Goal: Task Accomplishment & Management: Manage account settings

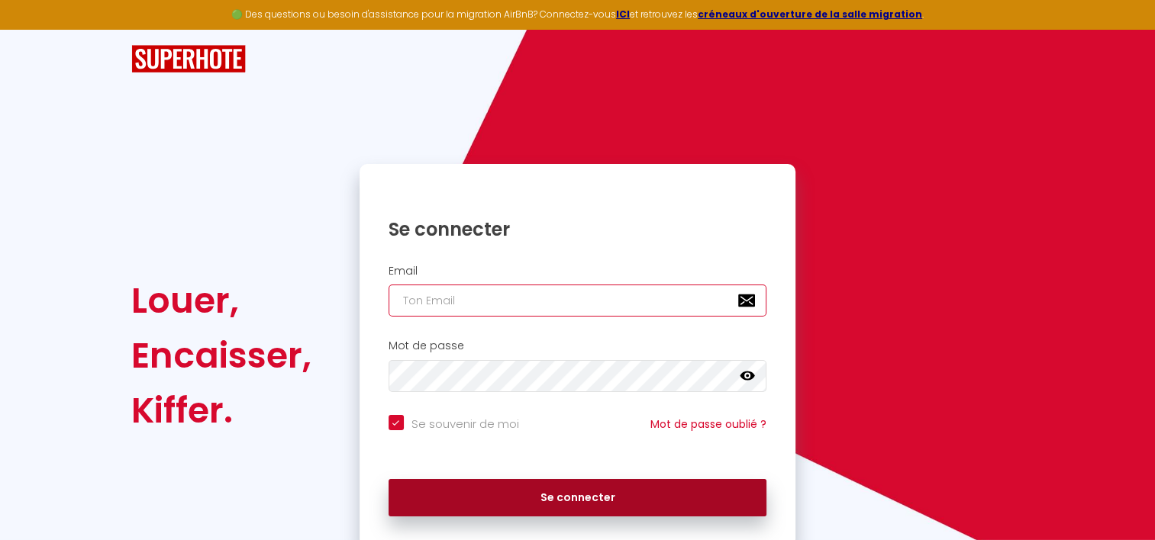
type input "[EMAIL_ADDRESS][PERSON_NAME][DOMAIN_NAME]"
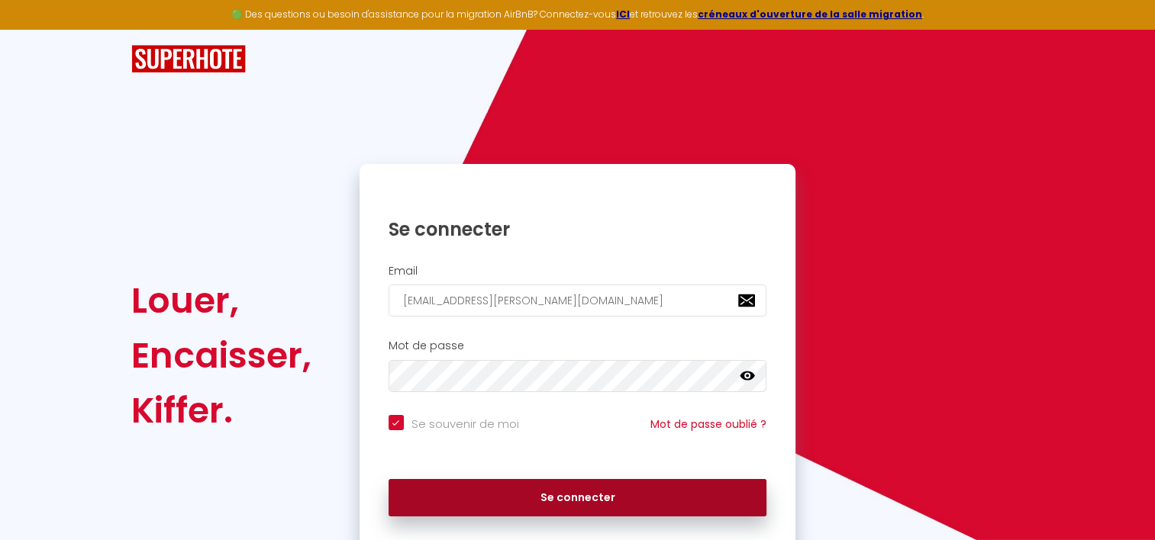
click at [598, 498] on button "Se connecter" at bounding box center [577, 498] width 379 height 38
checkbox input "true"
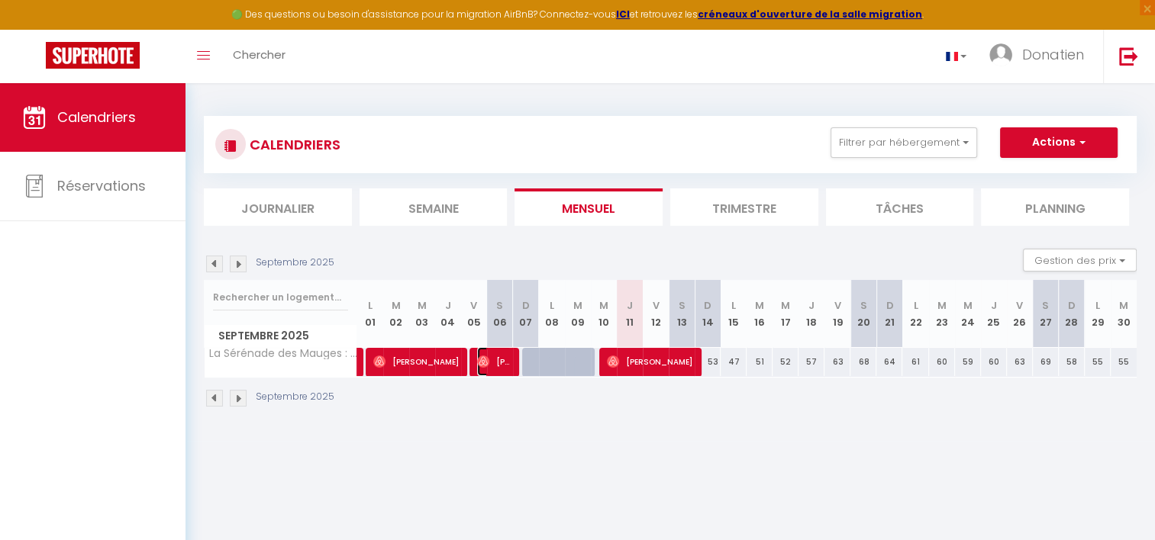
click at [495, 360] on span "[PERSON_NAME]" at bounding box center [494, 361] width 34 height 29
select select "OK"
select select "0"
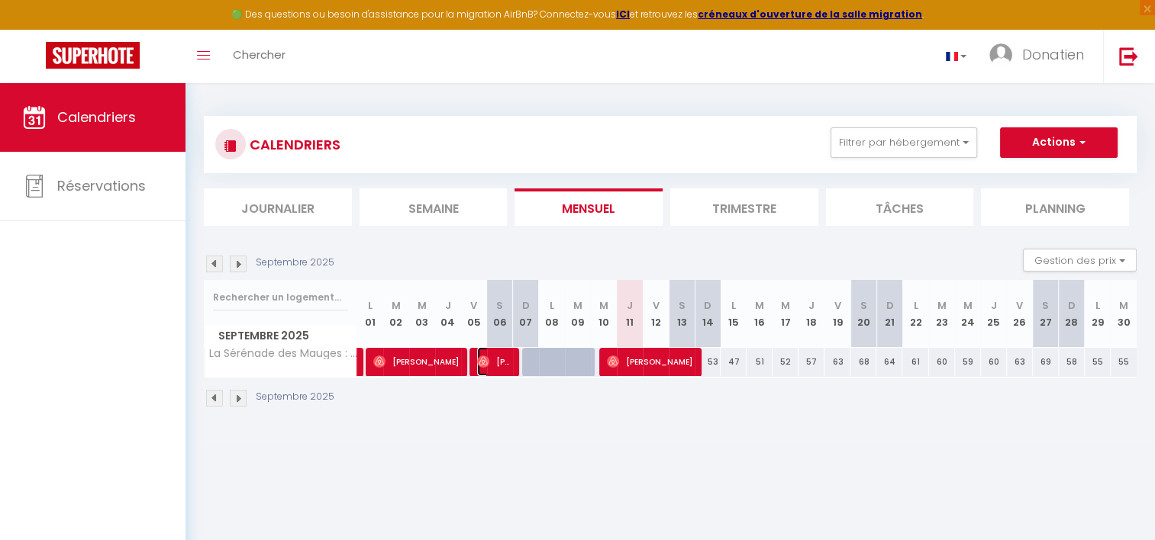
select select "1"
select select
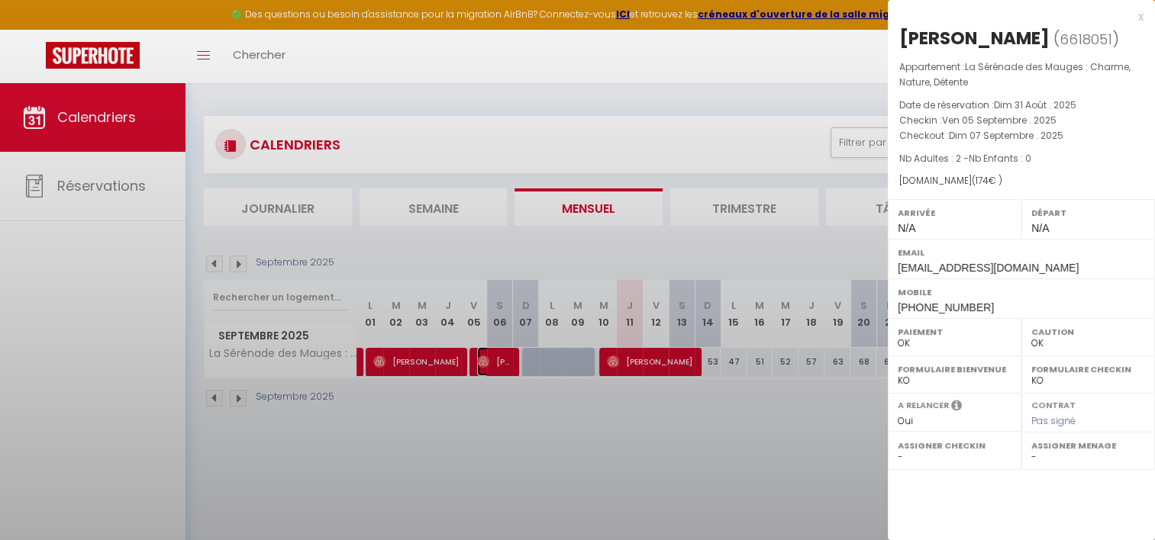
select select "47392"
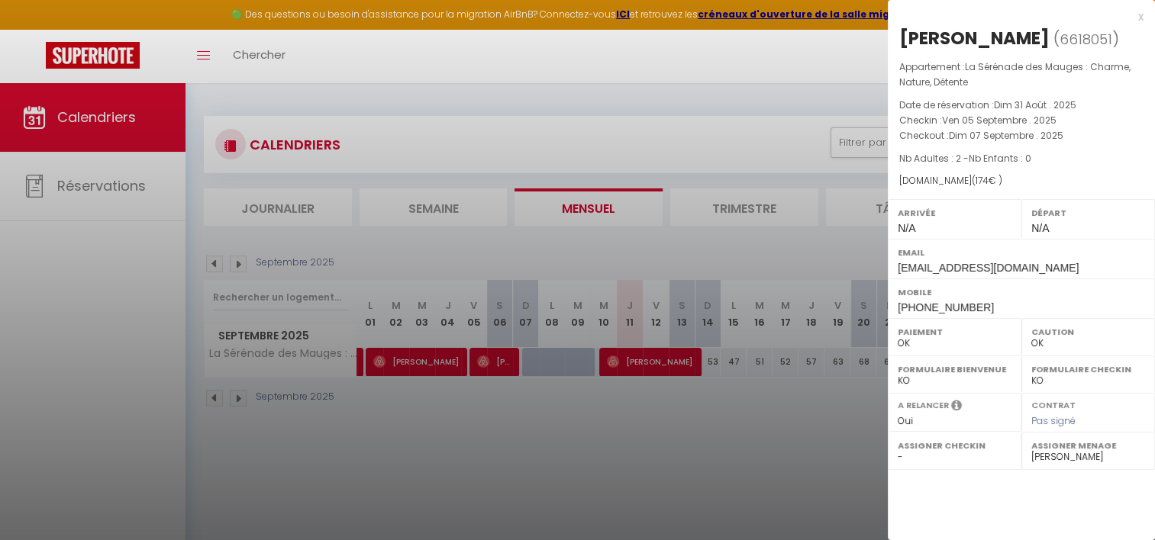
click at [501, 354] on div at bounding box center [577, 270] width 1155 height 540
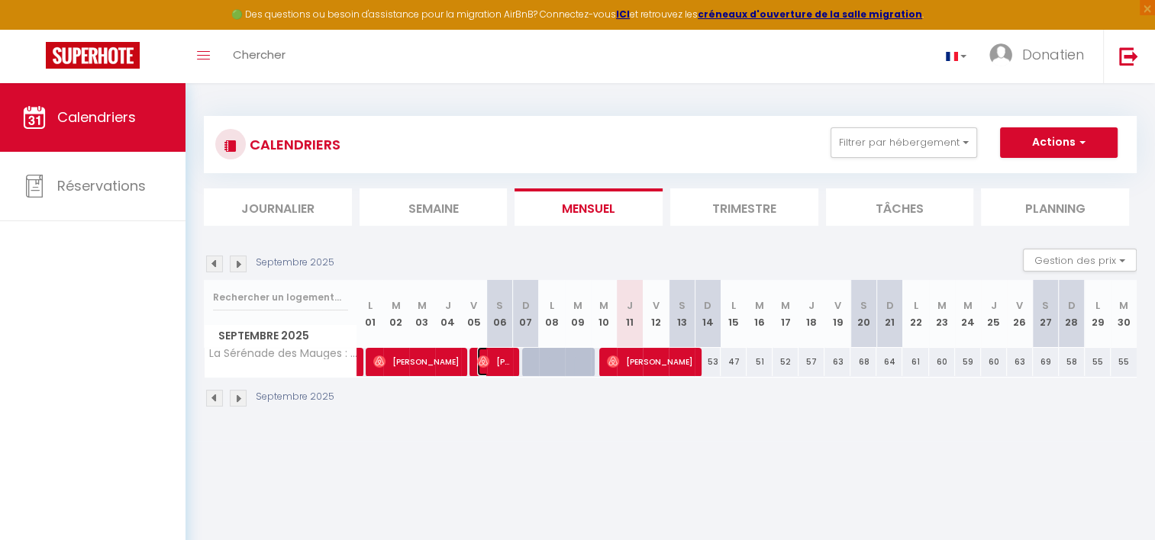
click at [501, 354] on span "[PERSON_NAME]" at bounding box center [494, 361] width 34 height 29
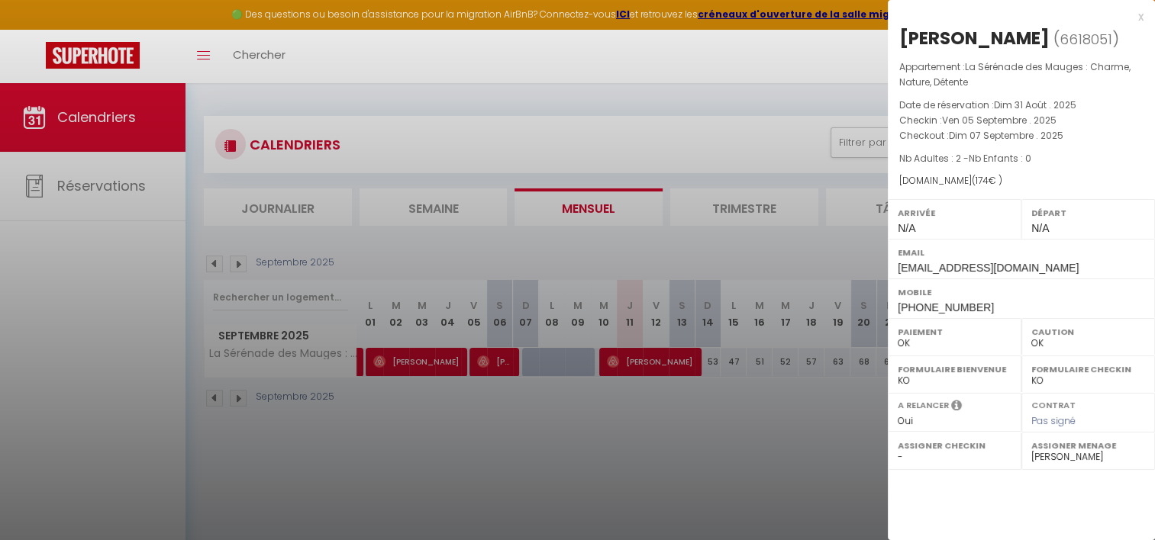
click at [412, 356] on div at bounding box center [577, 270] width 1155 height 540
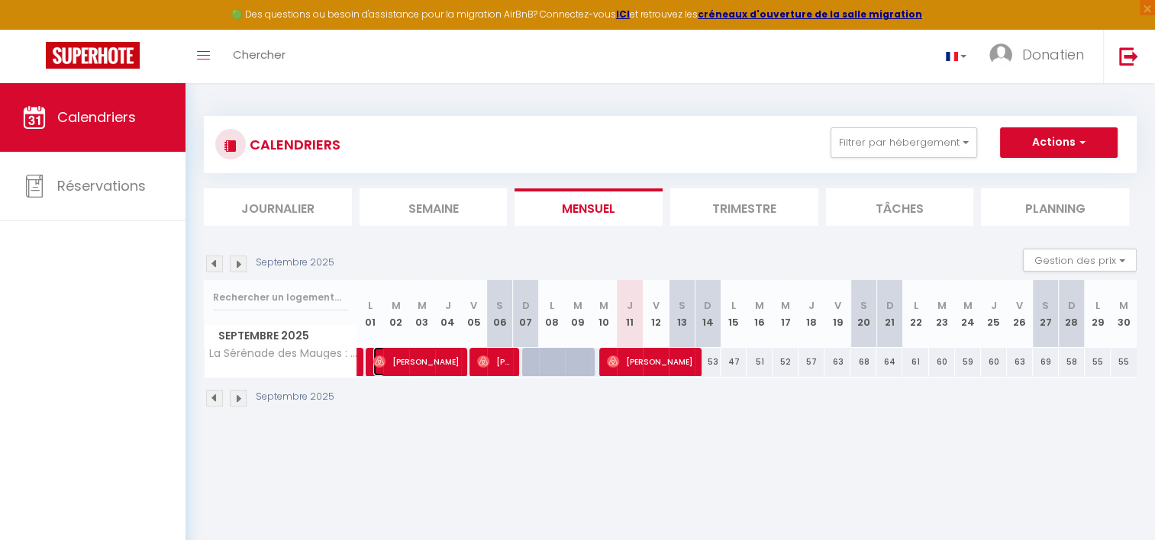
click at [412, 356] on span "[PERSON_NAME]" at bounding box center [416, 361] width 86 height 29
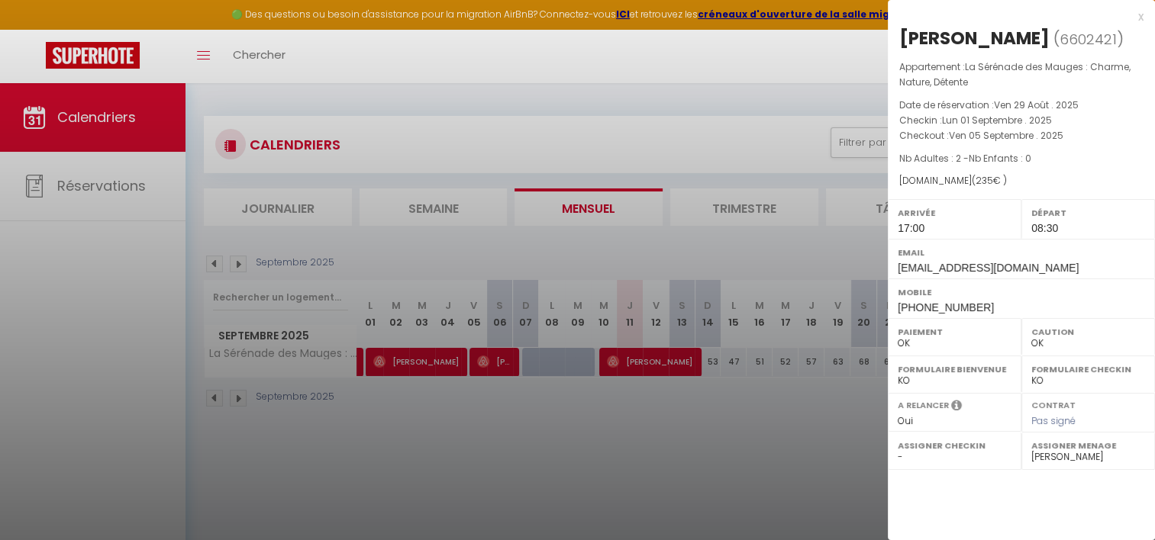
click at [501, 366] on div at bounding box center [577, 270] width 1155 height 540
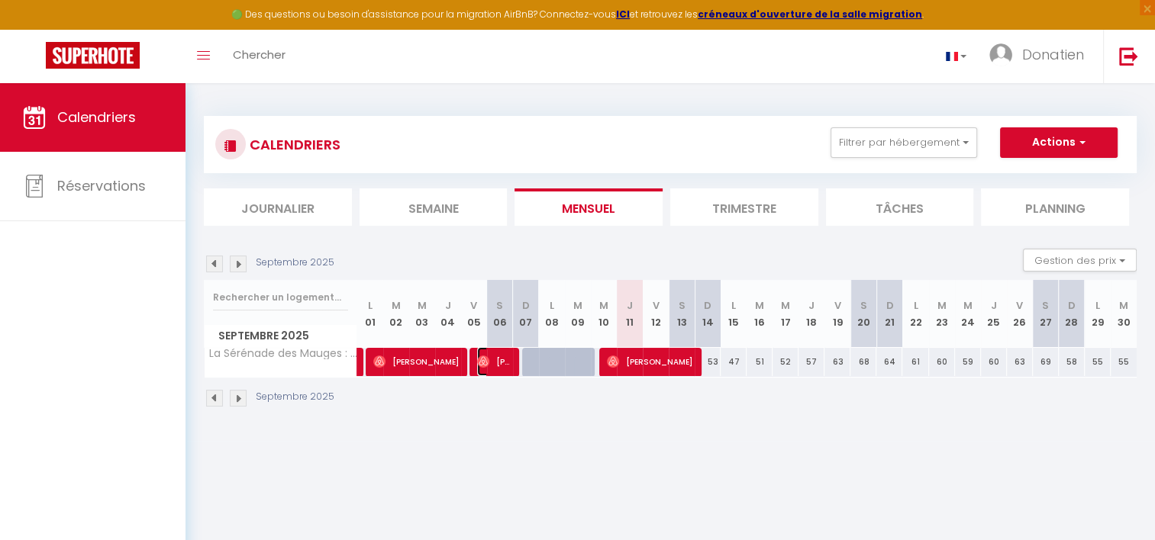
click at [501, 366] on span "[PERSON_NAME]" at bounding box center [494, 361] width 34 height 29
select select "0"
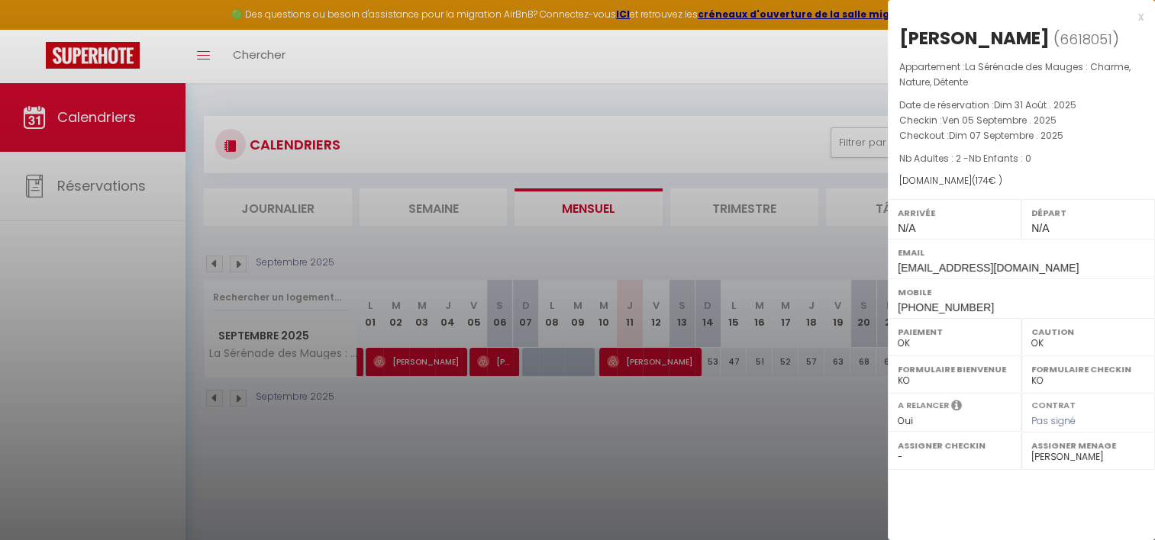
click at [434, 351] on div at bounding box center [577, 270] width 1155 height 540
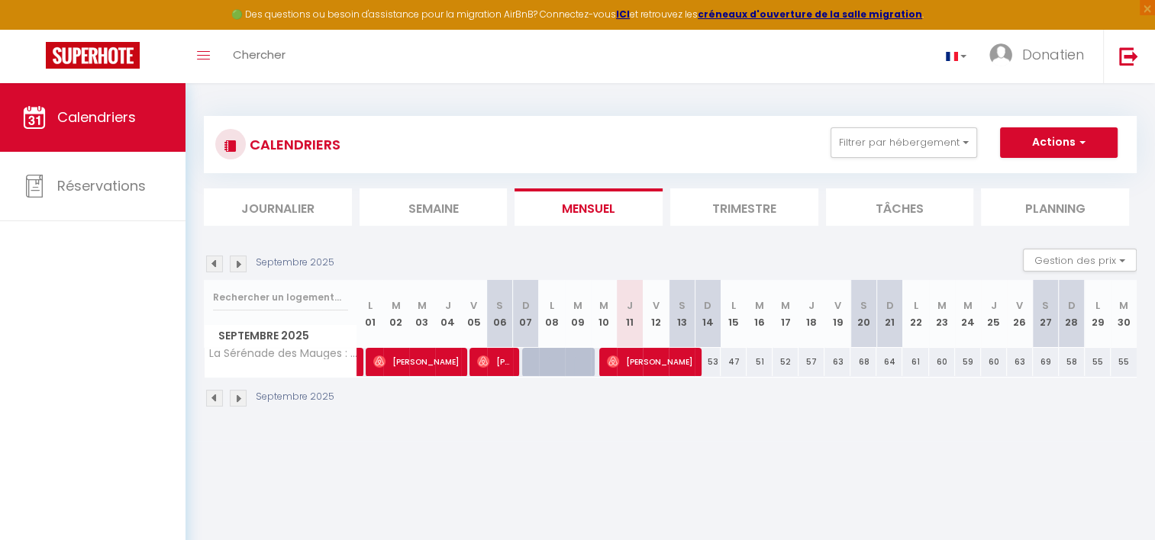
click at [215, 393] on img at bounding box center [214, 398] width 17 height 17
select select "0"
select select "47392"
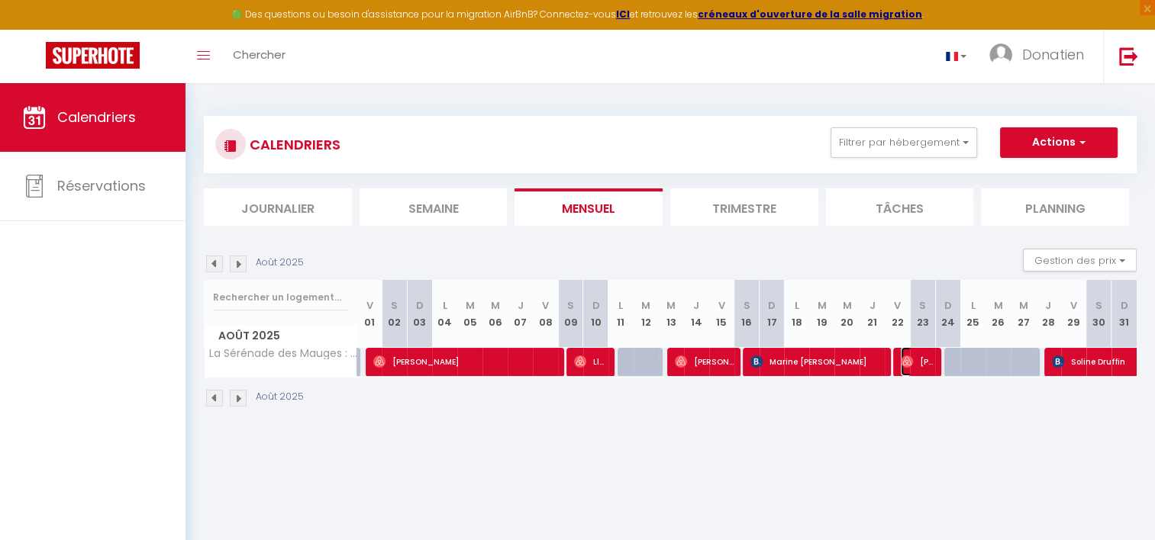
click at [920, 369] on span "[PERSON_NAME]" at bounding box center [918, 361] width 34 height 29
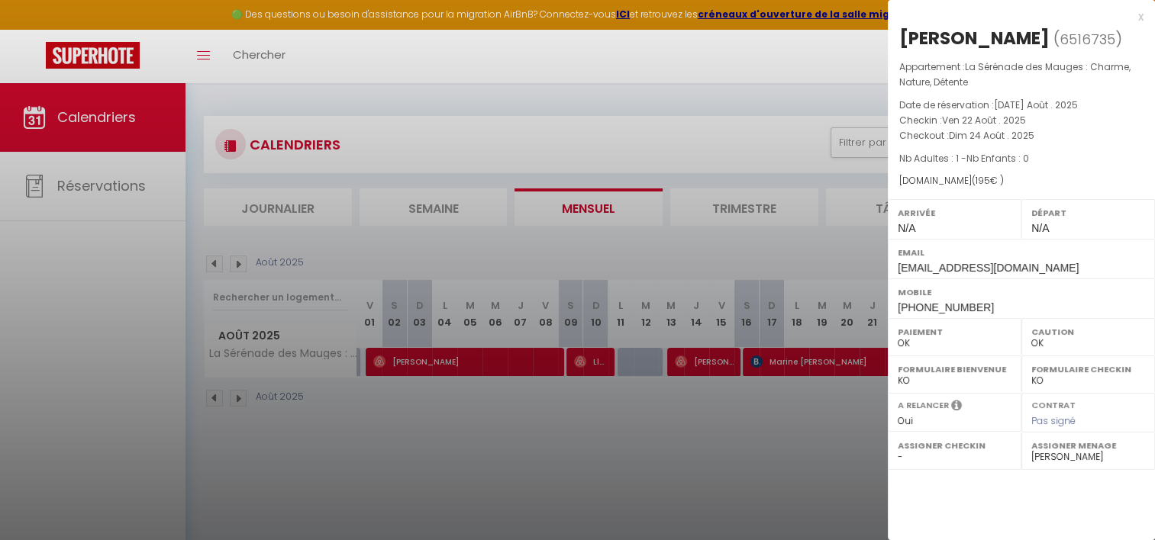
click at [238, 391] on div at bounding box center [577, 270] width 1155 height 540
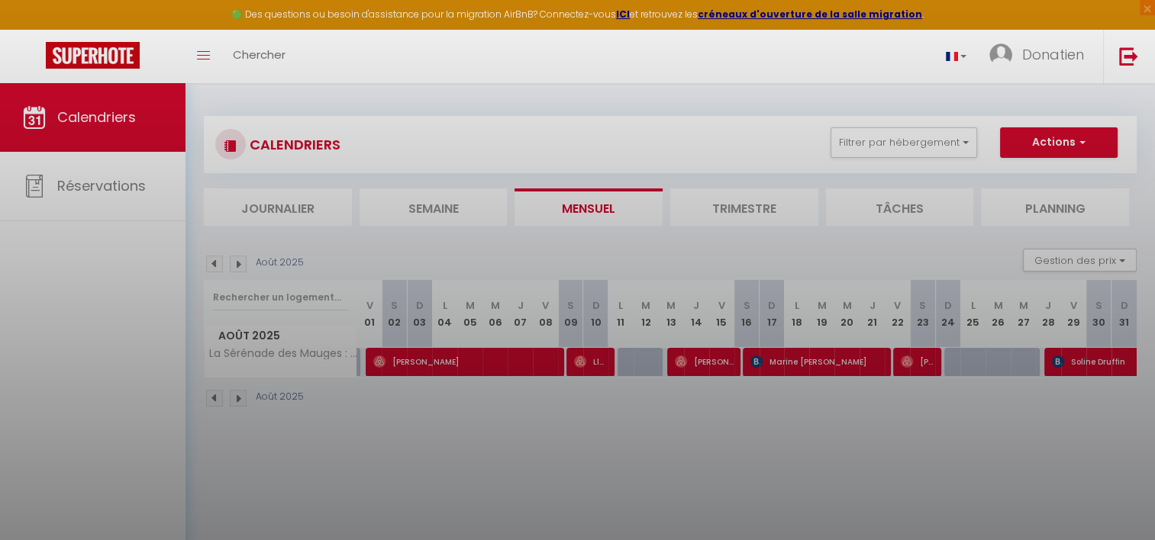
click at [238, 391] on div at bounding box center [577, 270] width 1155 height 540
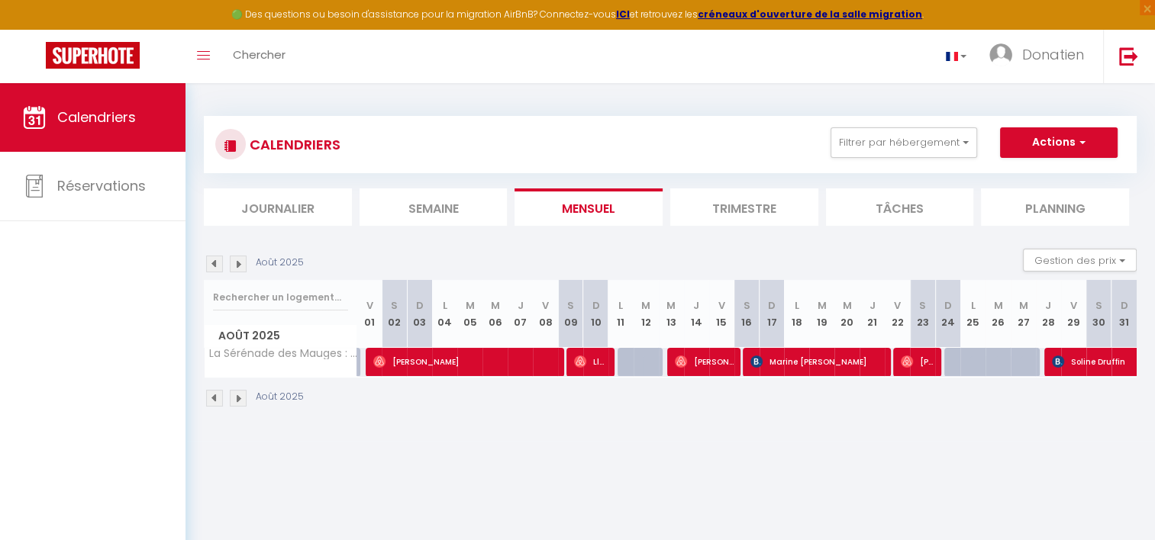
click at [235, 263] on img at bounding box center [238, 264] width 17 height 17
